Goal: Task Accomplishment & Management: Complete application form

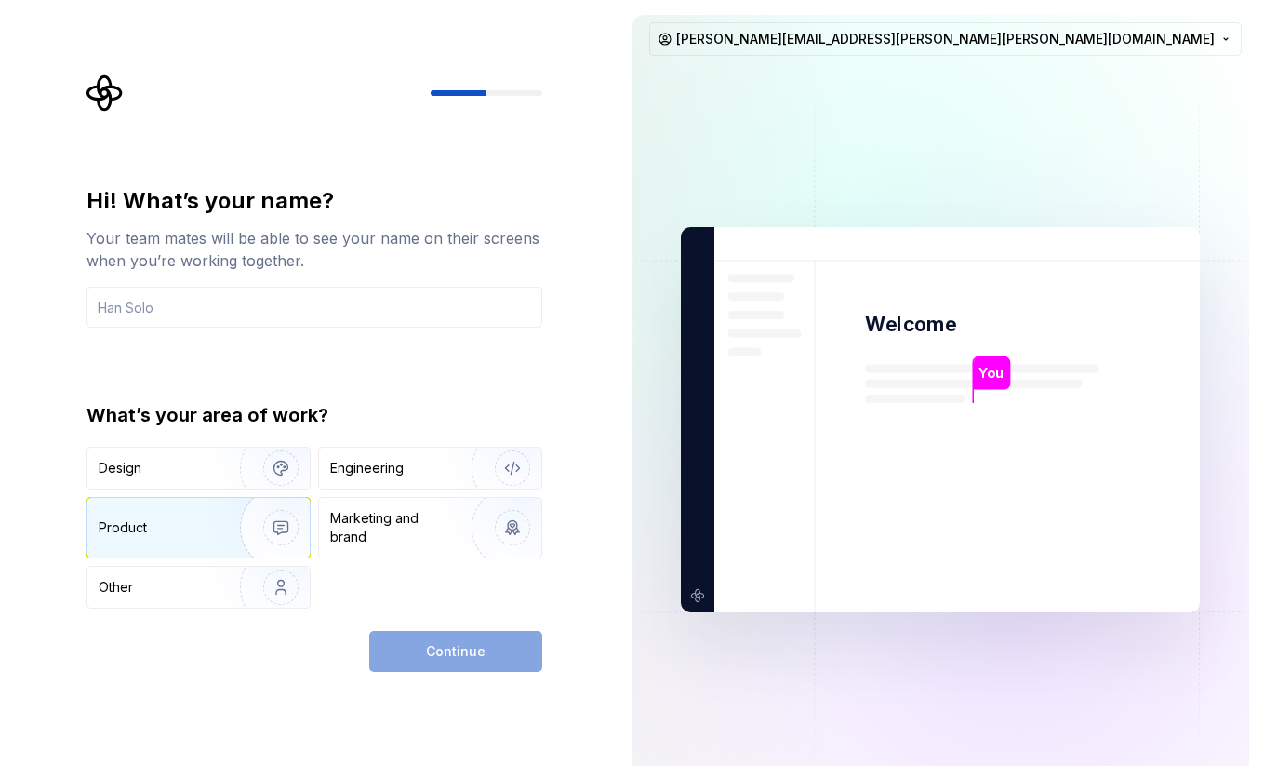
click at [182, 522] on div "Product" at bounding box center [160, 527] width 123 height 19
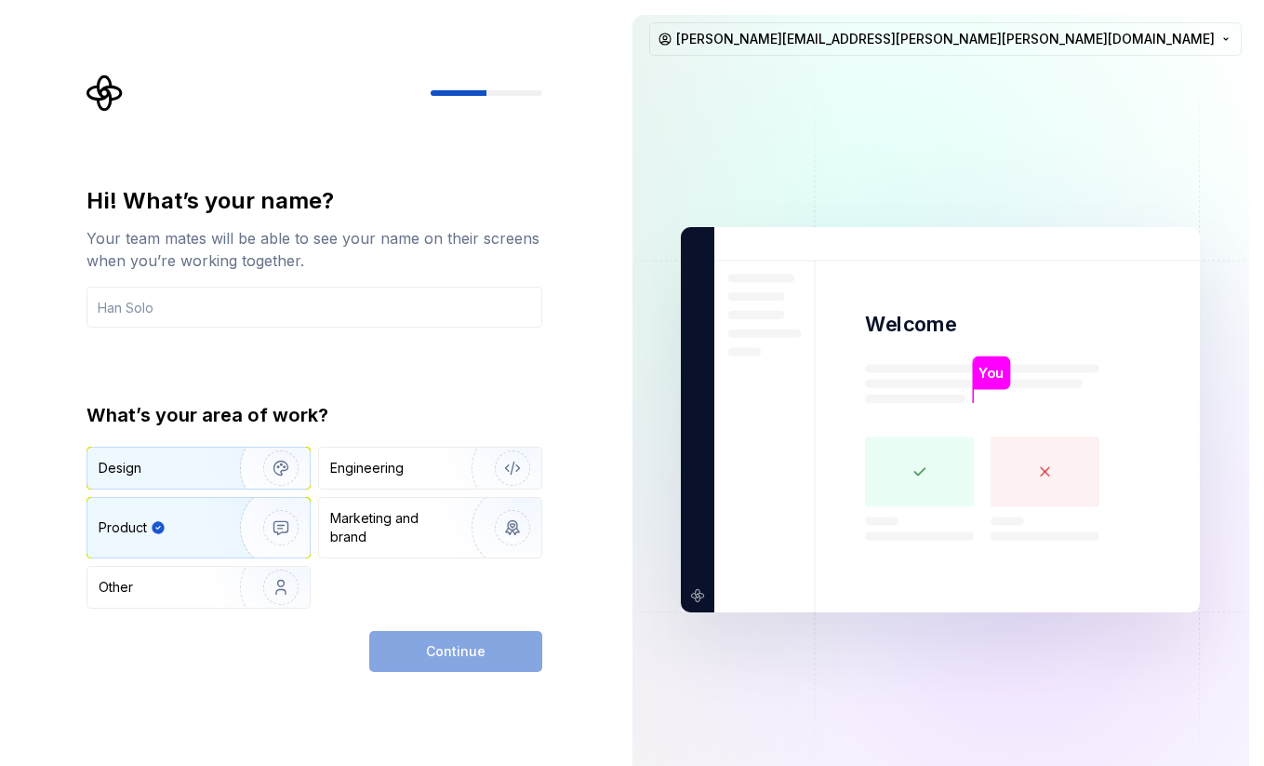
click at [167, 459] on div "Design" at bounding box center [157, 468] width 117 height 19
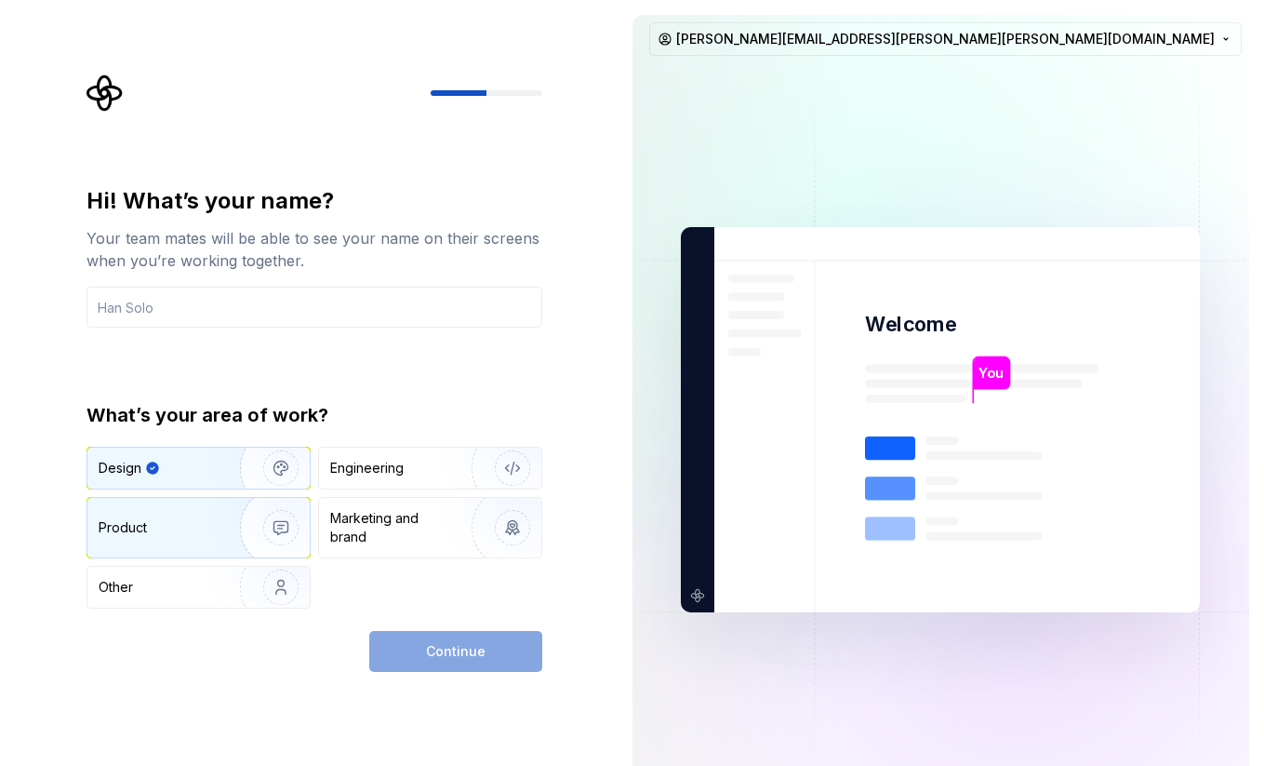
drag, startPoint x: 161, startPoint y: 534, endPoint x: 125, endPoint y: 517, distance: 40.0
click at [161, 534] on div "Product" at bounding box center [160, 527] width 123 height 19
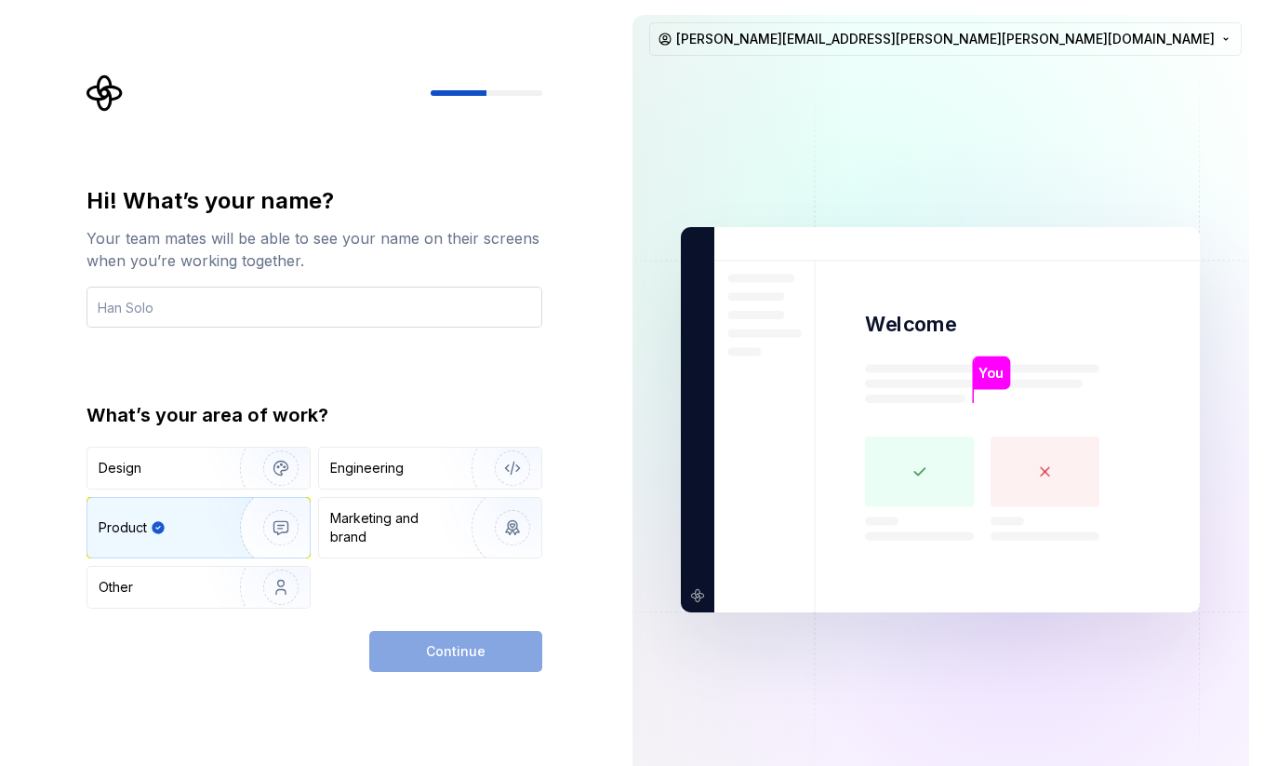
click at [179, 308] on input "text" at bounding box center [315, 307] width 456 height 41
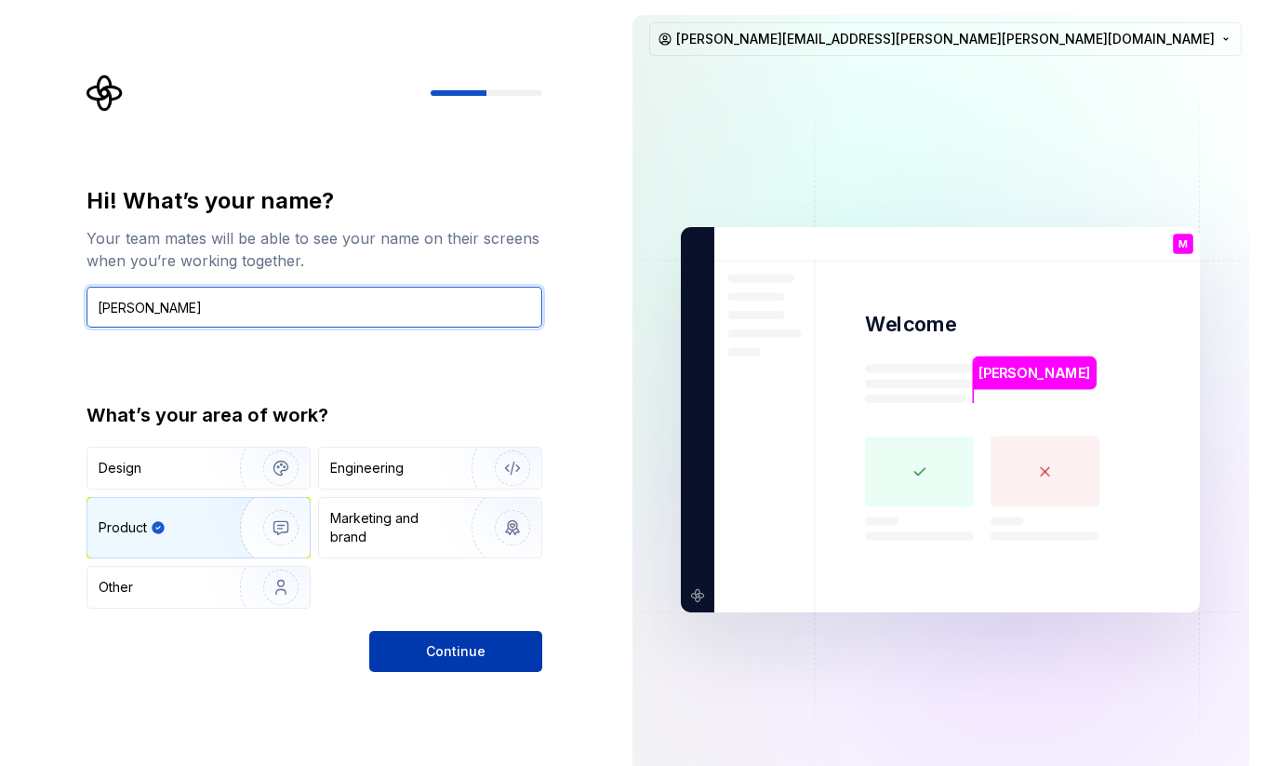
type input "Monika"
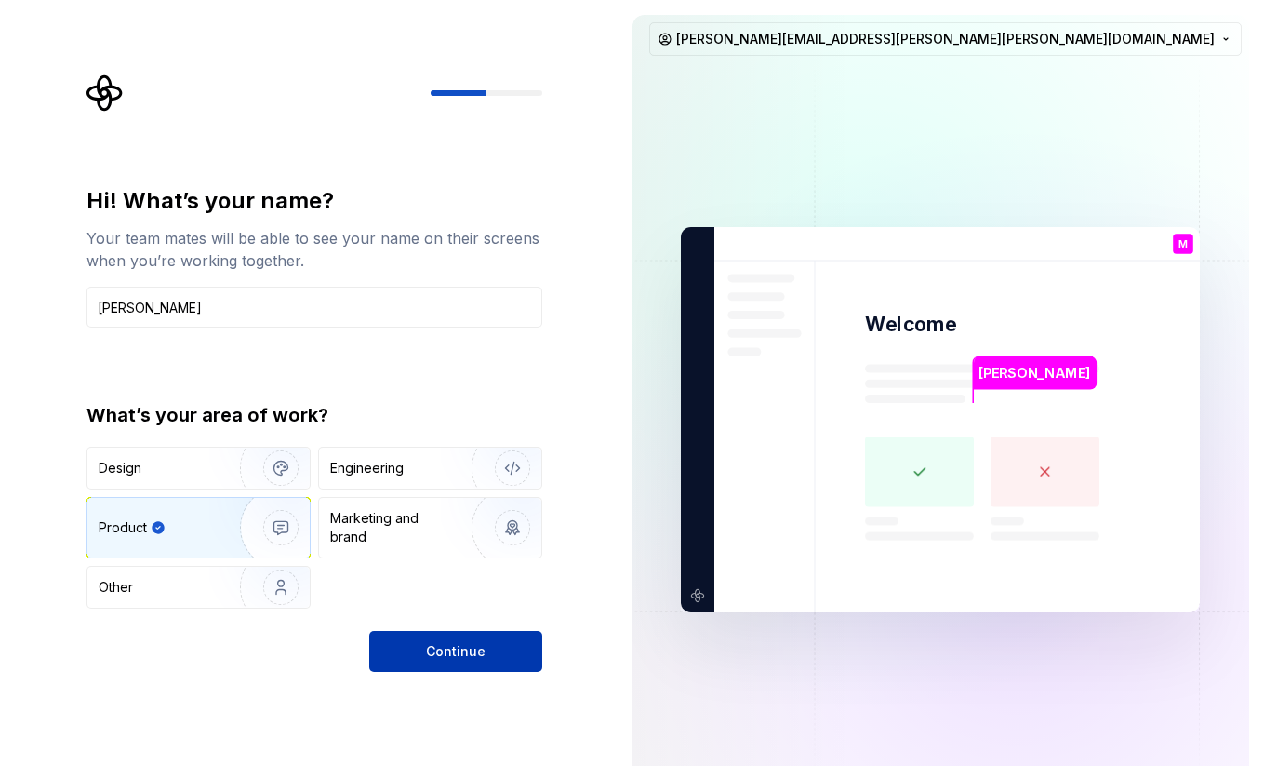
click at [451, 642] on span "Continue" at bounding box center [456, 651] width 60 height 19
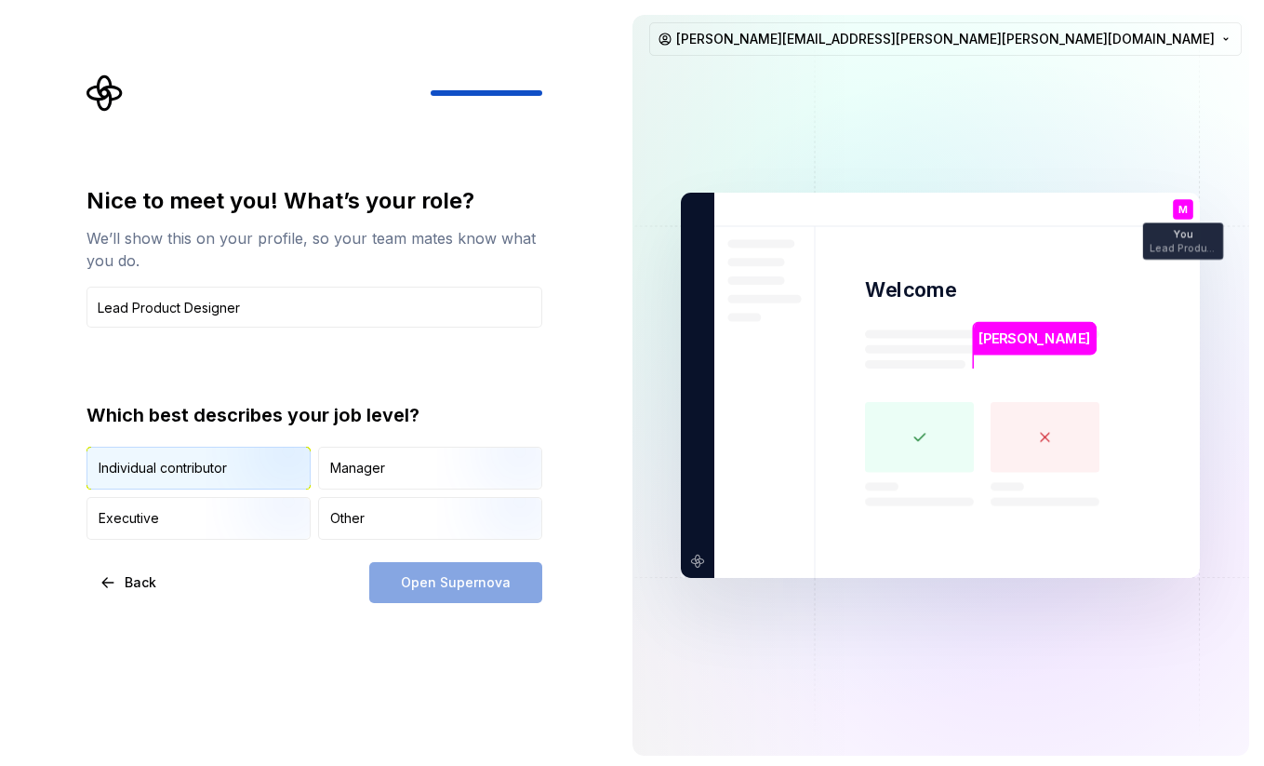
type input "Lead Product Designer"
click at [203, 474] on div "Individual contributor" at bounding box center [163, 468] width 128 height 19
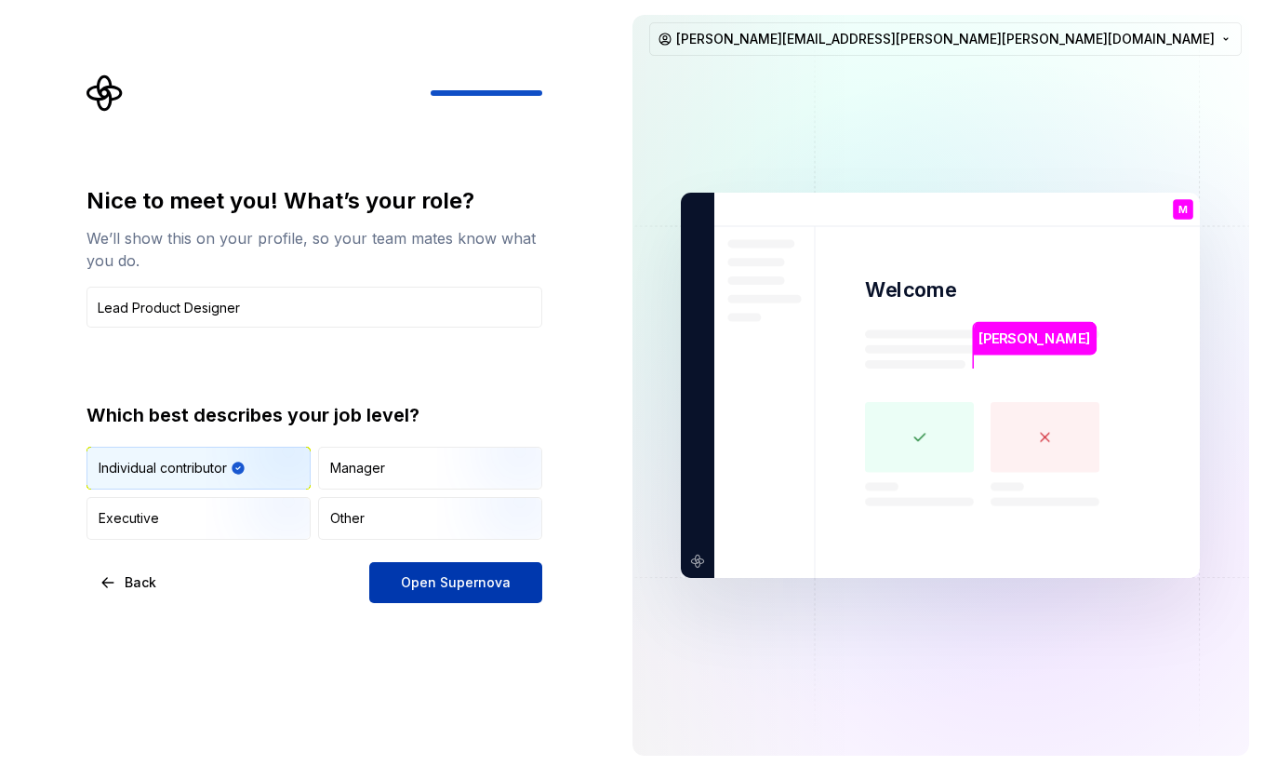
click at [458, 585] on span "Open Supernova" at bounding box center [456, 582] width 110 height 19
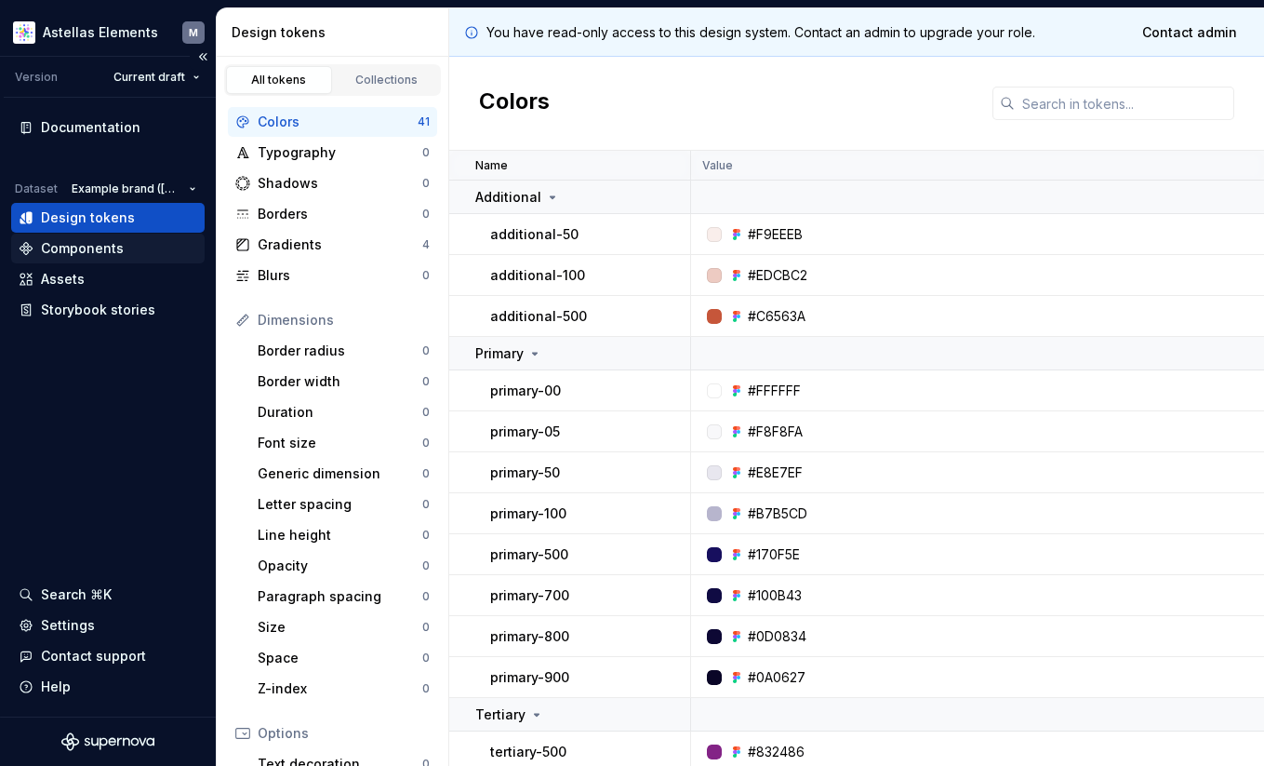
click at [60, 254] on div "Components" at bounding box center [82, 248] width 83 height 19
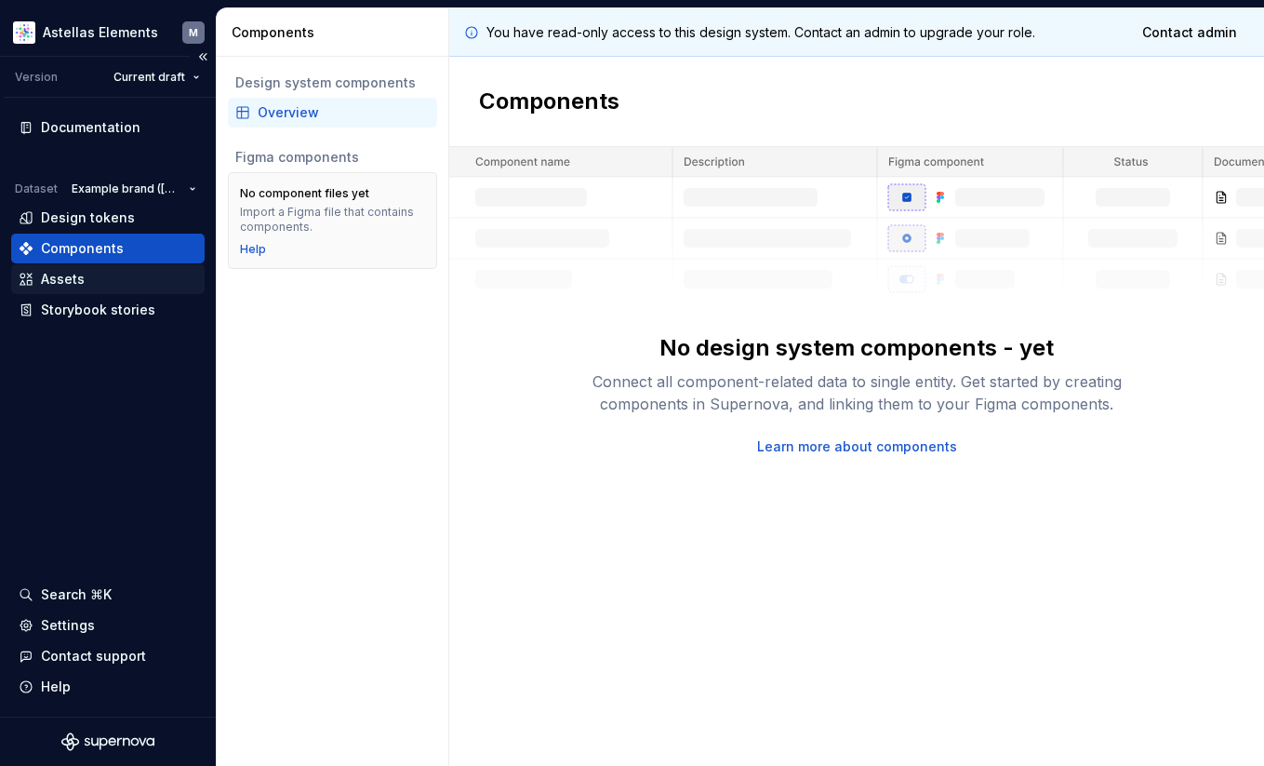
click at [78, 274] on div "Assets" at bounding box center [63, 279] width 44 height 19
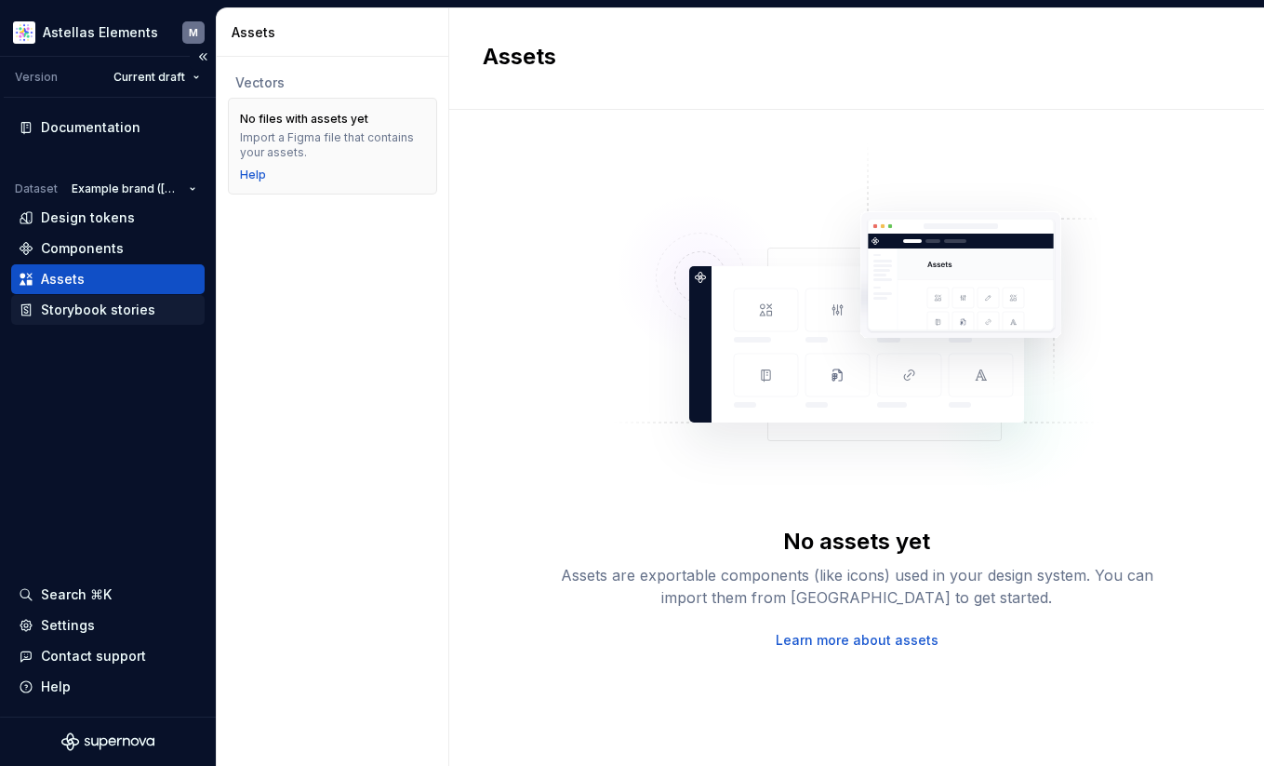
click at [87, 307] on div "Storybook stories" at bounding box center [98, 310] width 114 height 19
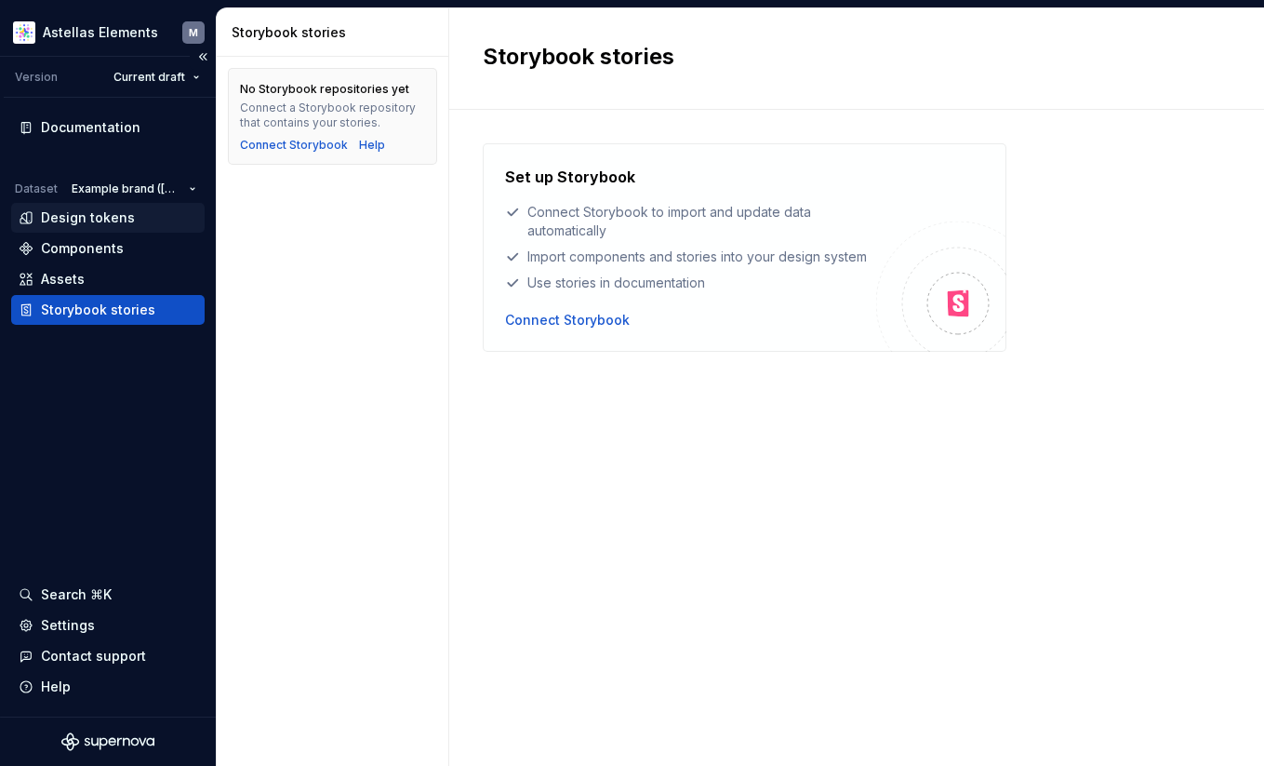
click at [111, 221] on div "Design tokens" at bounding box center [88, 217] width 94 height 19
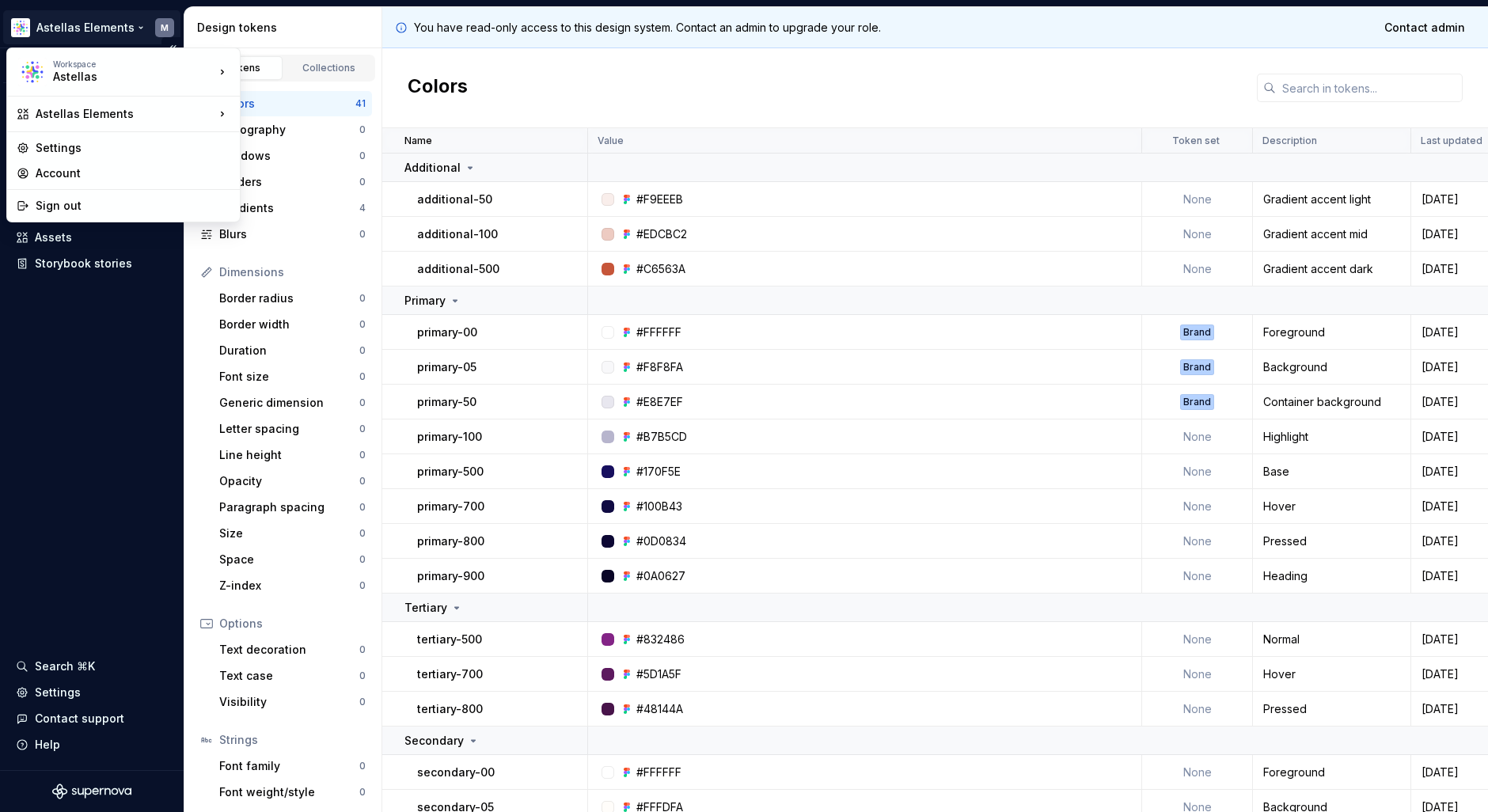
click at [68, 31] on html "Astellas Elements M Version Current draft Documentation Dataset Example brand (…" at bounding box center [744, 406] width 1488 height 812
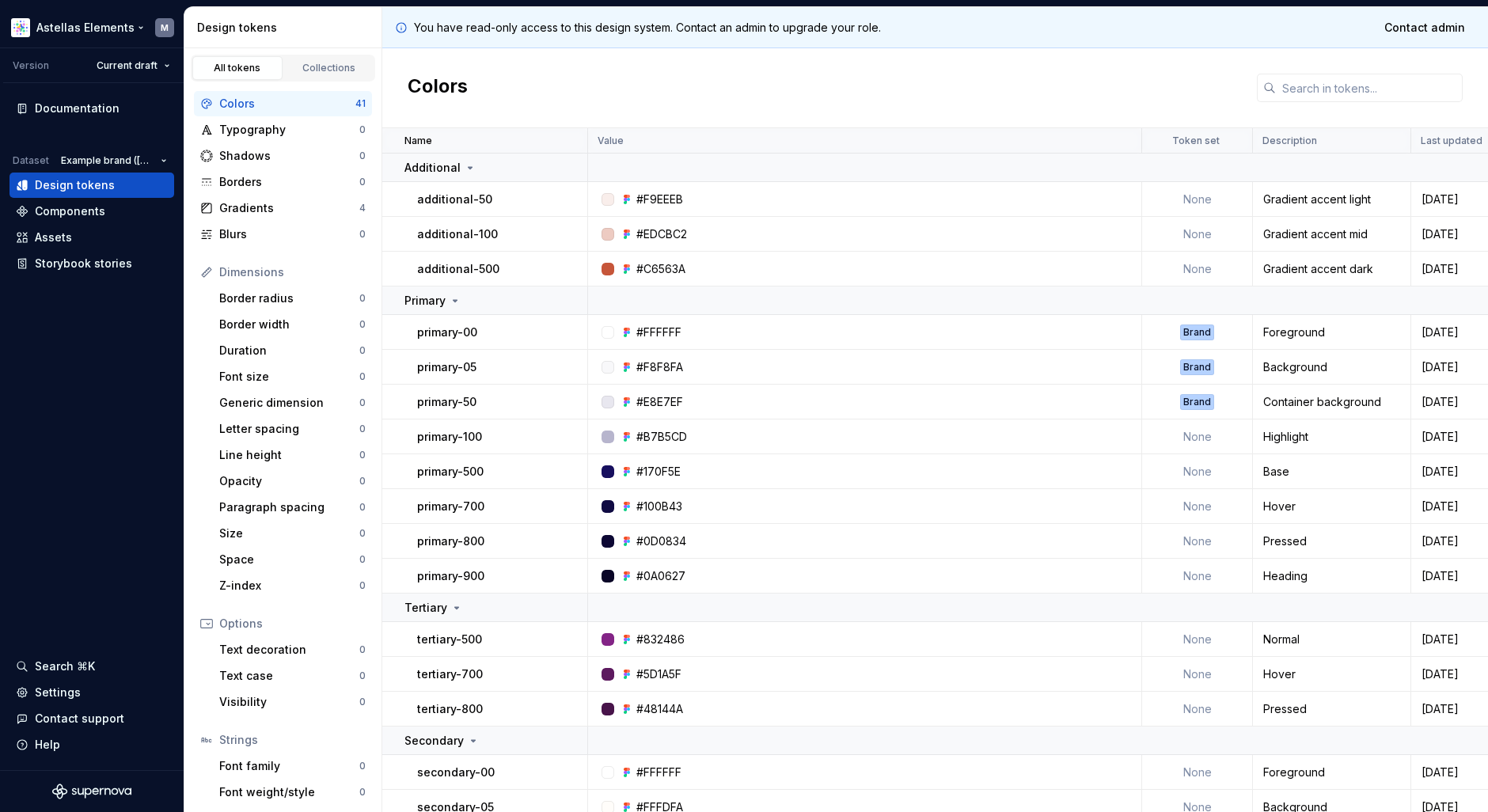
click at [57, 28] on html "Astellas Elements M Version Current draft Documentation Dataset Example brand (…" at bounding box center [744, 406] width 1488 height 812
